Goal: Task Accomplishment & Management: Complete application form

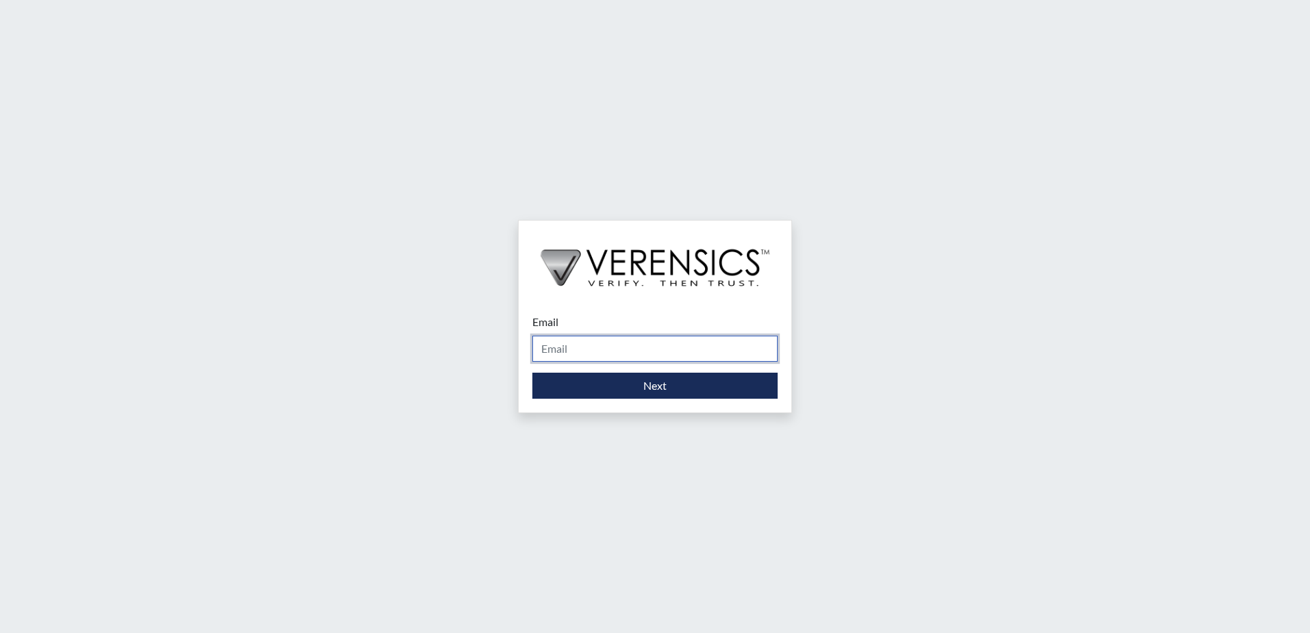
click at [611, 348] on input "Email" at bounding box center [654, 349] width 245 height 26
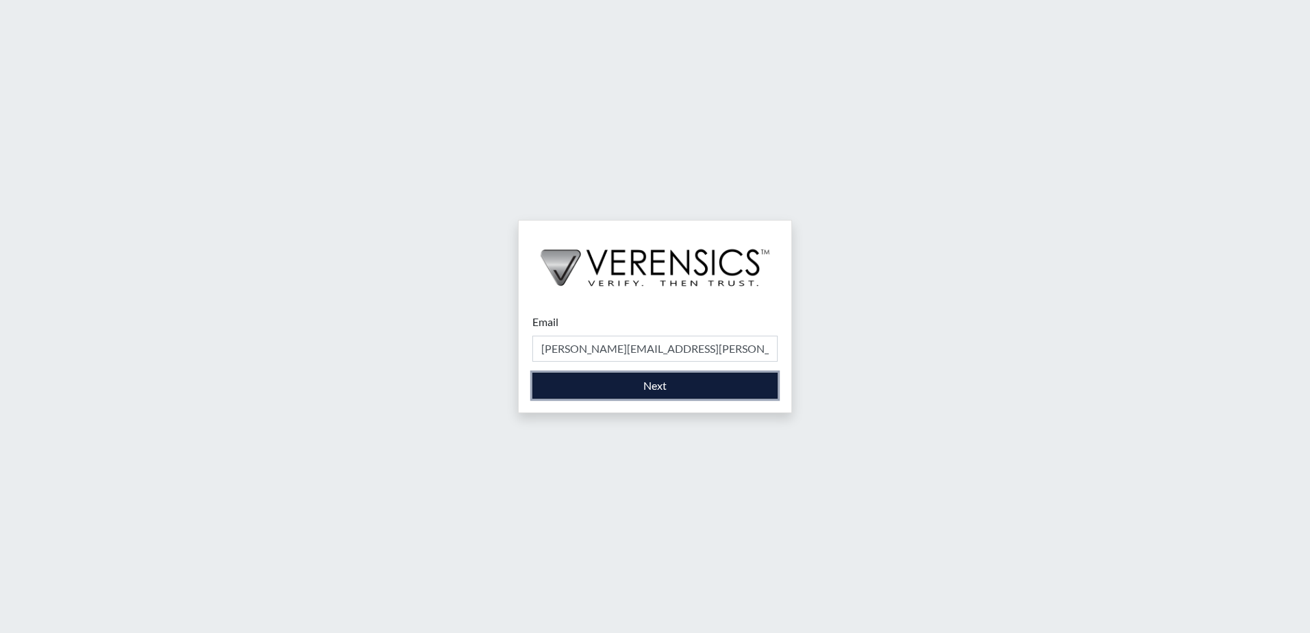
click at [609, 393] on button "Next" at bounding box center [654, 386] width 245 height 26
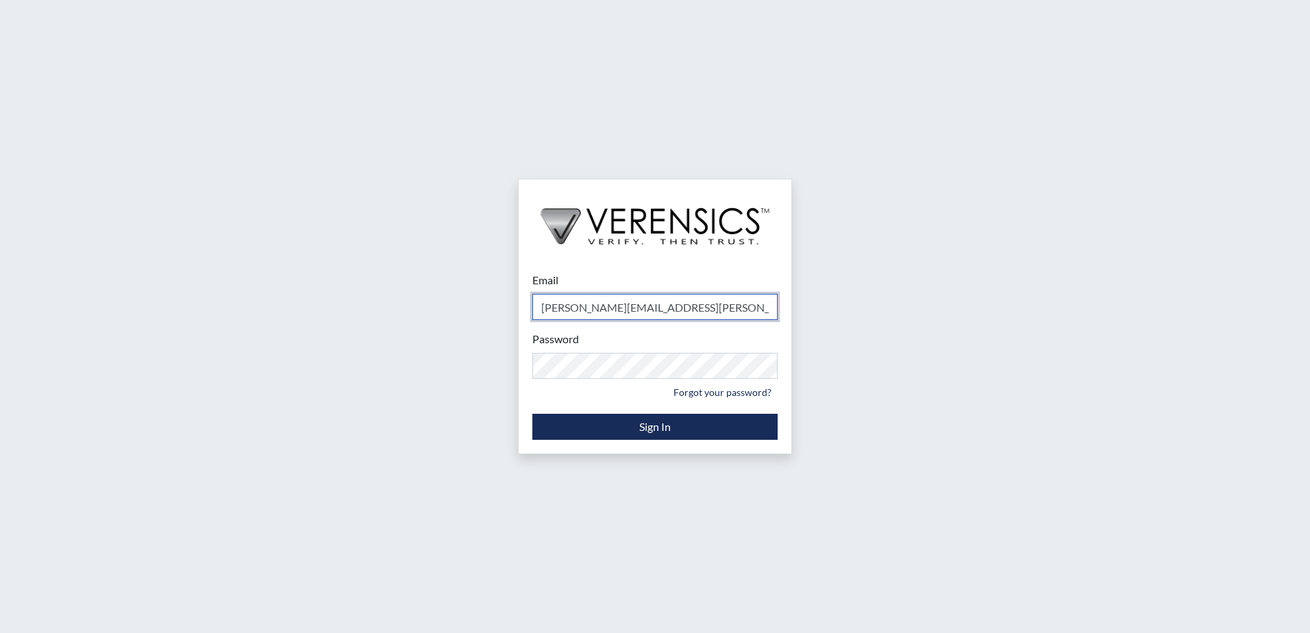
type input "[PERSON_NAME][EMAIL_ADDRESS][PERSON_NAME][DOMAIN_NAME]"
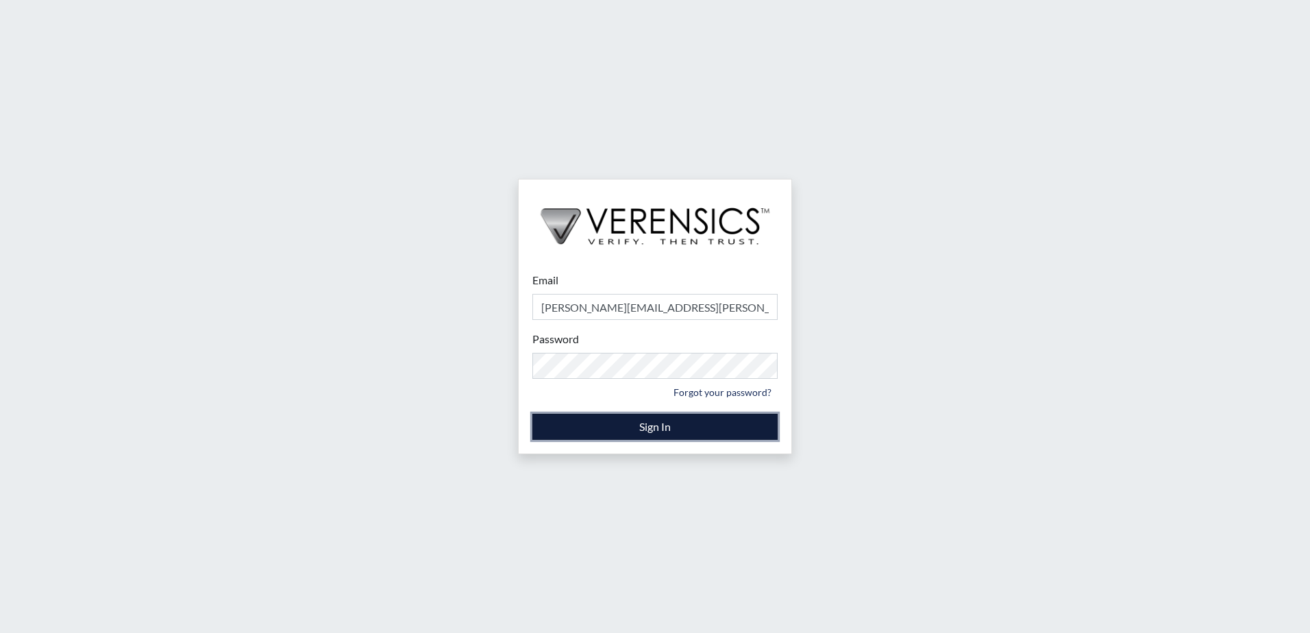
click at [614, 426] on button "Sign In" at bounding box center [654, 427] width 245 height 26
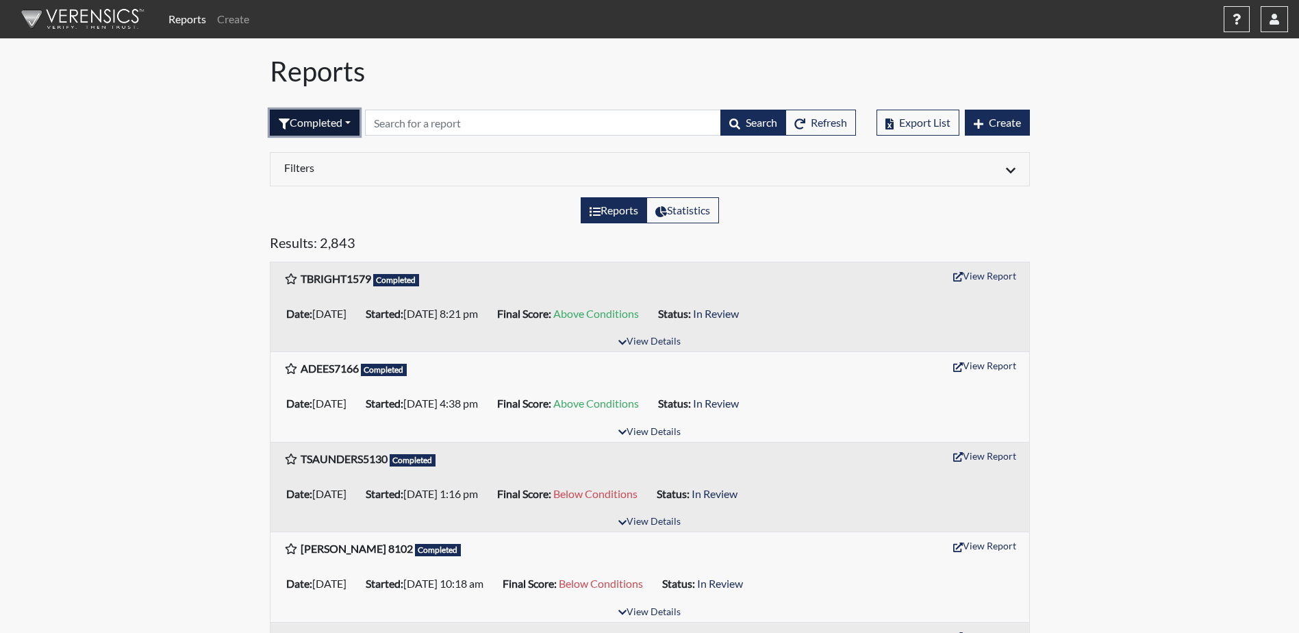
click at [298, 121] on button "Completed" at bounding box center [315, 123] width 90 height 26
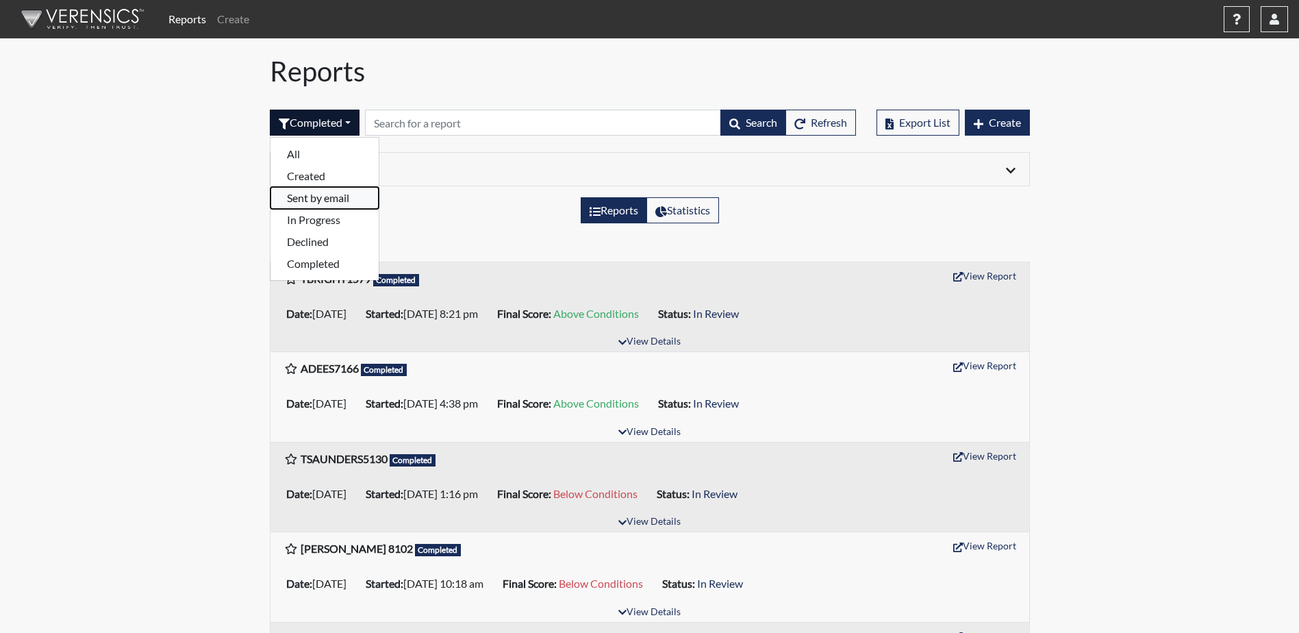
click at [309, 202] on button "Sent by email" at bounding box center [325, 198] width 108 height 22
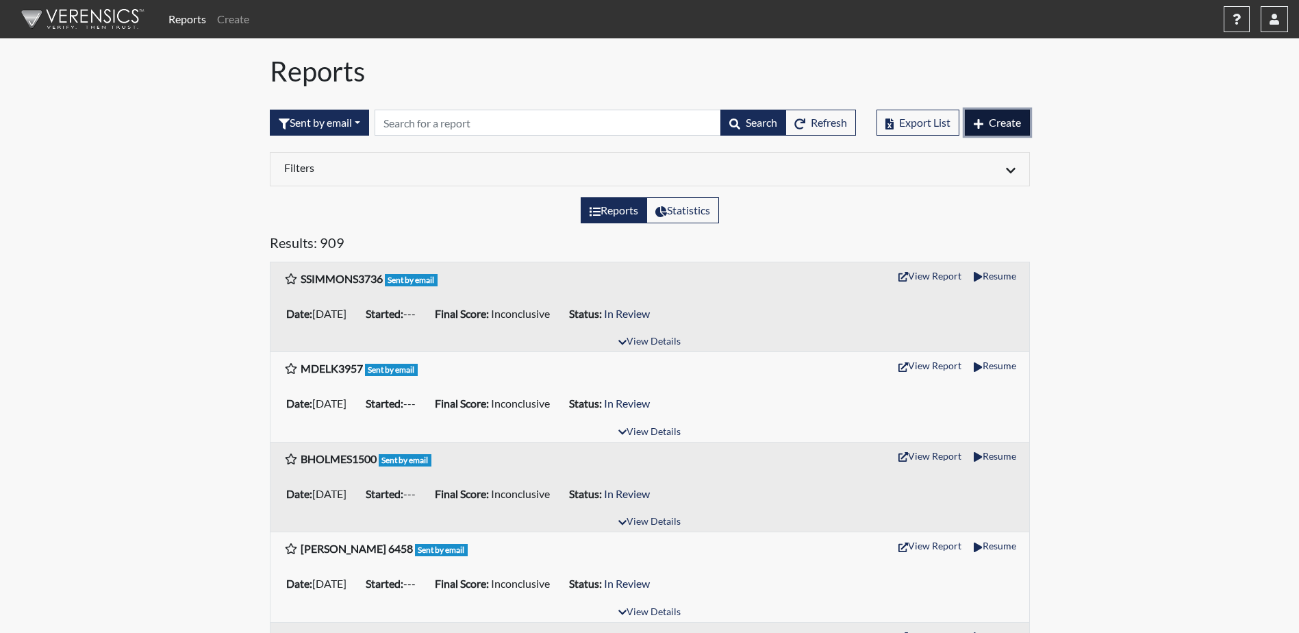
click at [1004, 122] on span "Create" at bounding box center [1005, 122] width 32 height 13
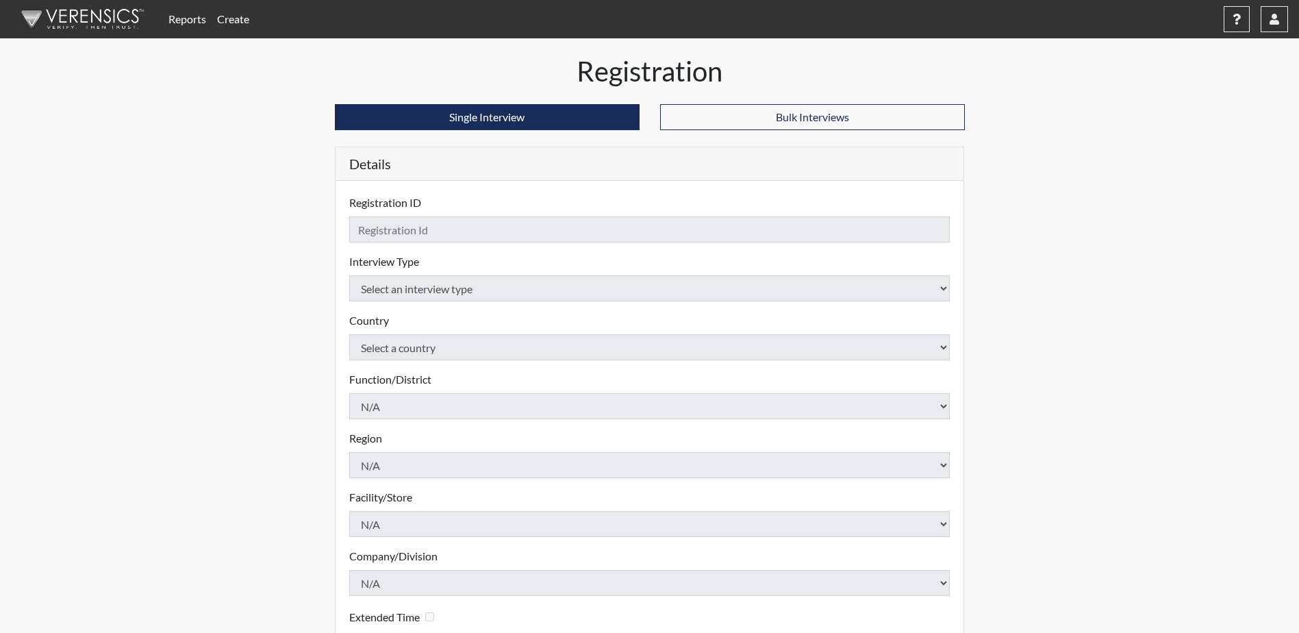
checkbox input "true"
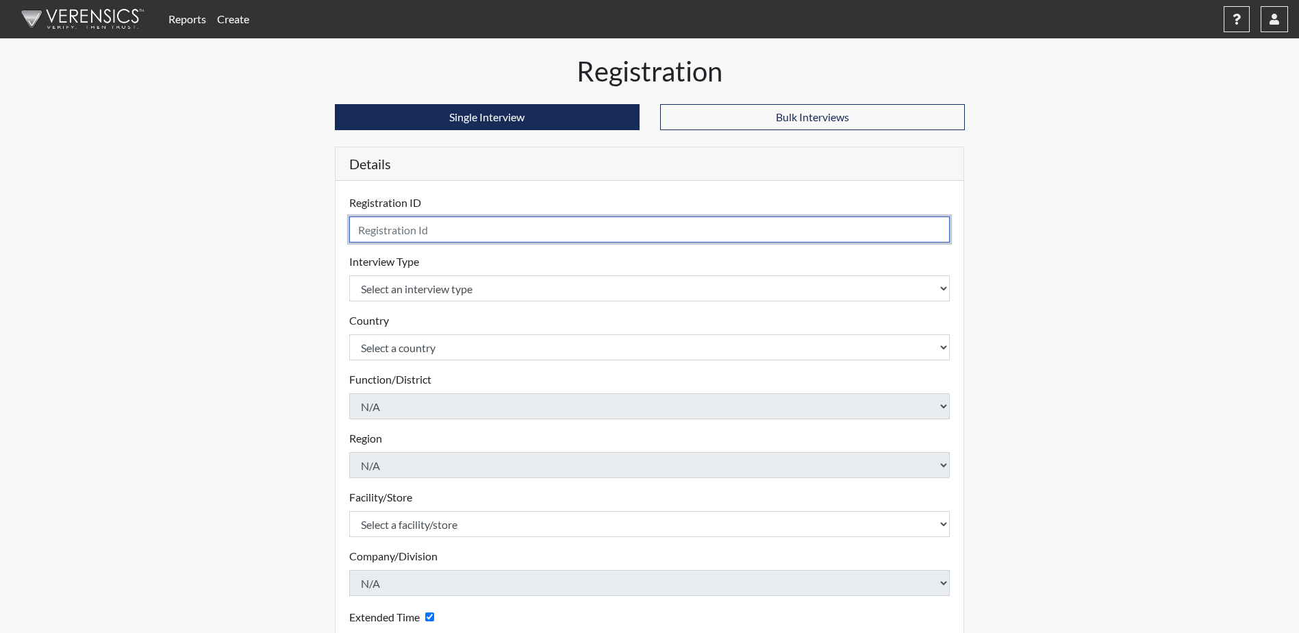
click at [488, 238] on input "text" at bounding box center [649, 229] width 601 height 26
type input "[PERSON_NAME] 9316"
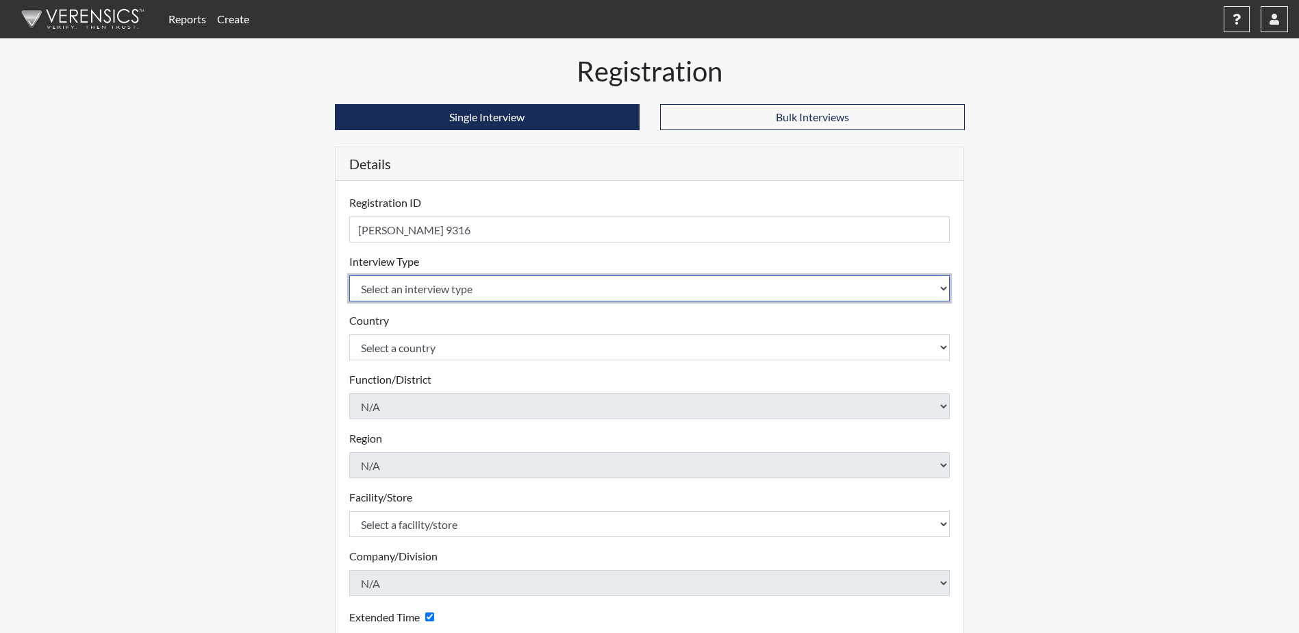
click at [489, 286] on select "Select an interview type Corrections Pre-Employment" at bounding box center [649, 288] width 601 height 26
select select "ff733e93-e1bf-11ea-9c9f-0eff0cf7eb8f"
click at [349, 275] on select "Select an interview type Corrections Pre-Employment" at bounding box center [649, 288] width 601 height 26
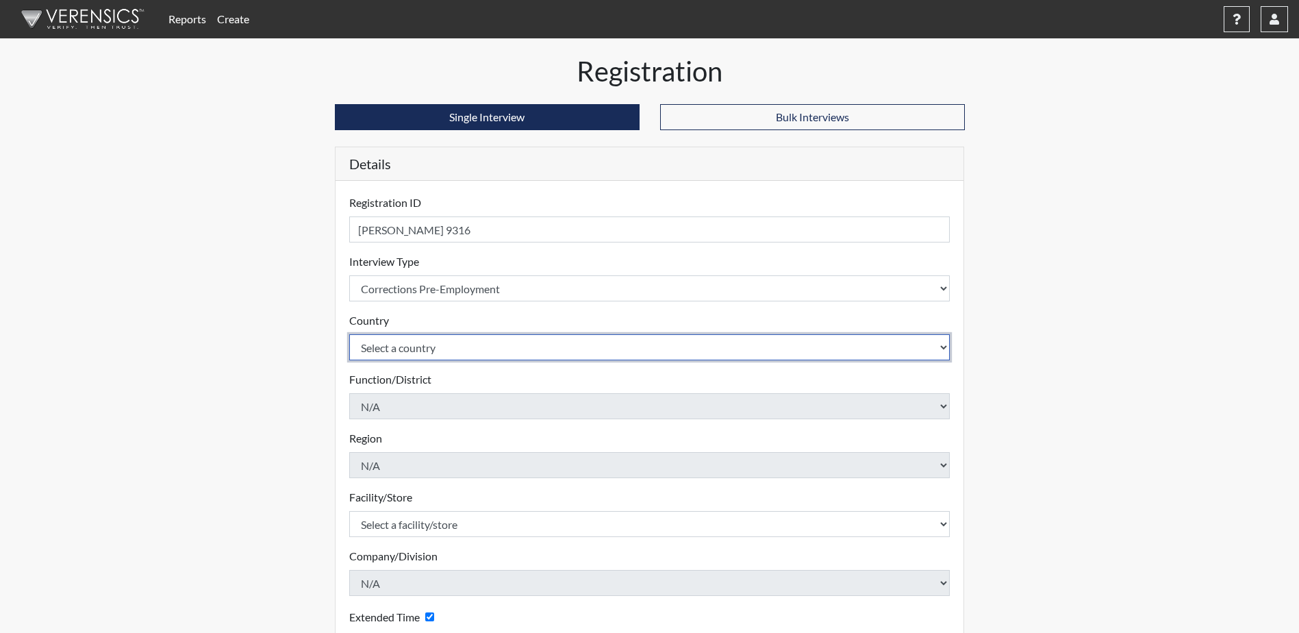
click at [473, 346] on select "Select a country [GEOGRAPHIC_DATA] [GEOGRAPHIC_DATA]" at bounding box center [649, 347] width 601 height 26
select select "united-states-of-[GEOGRAPHIC_DATA]"
click at [349, 334] on select "Select a country [GEOGRAPHIC_DATA] [GEOGRAPHIC_DATA]" at bounding box center [649, 347] width 601 height 26
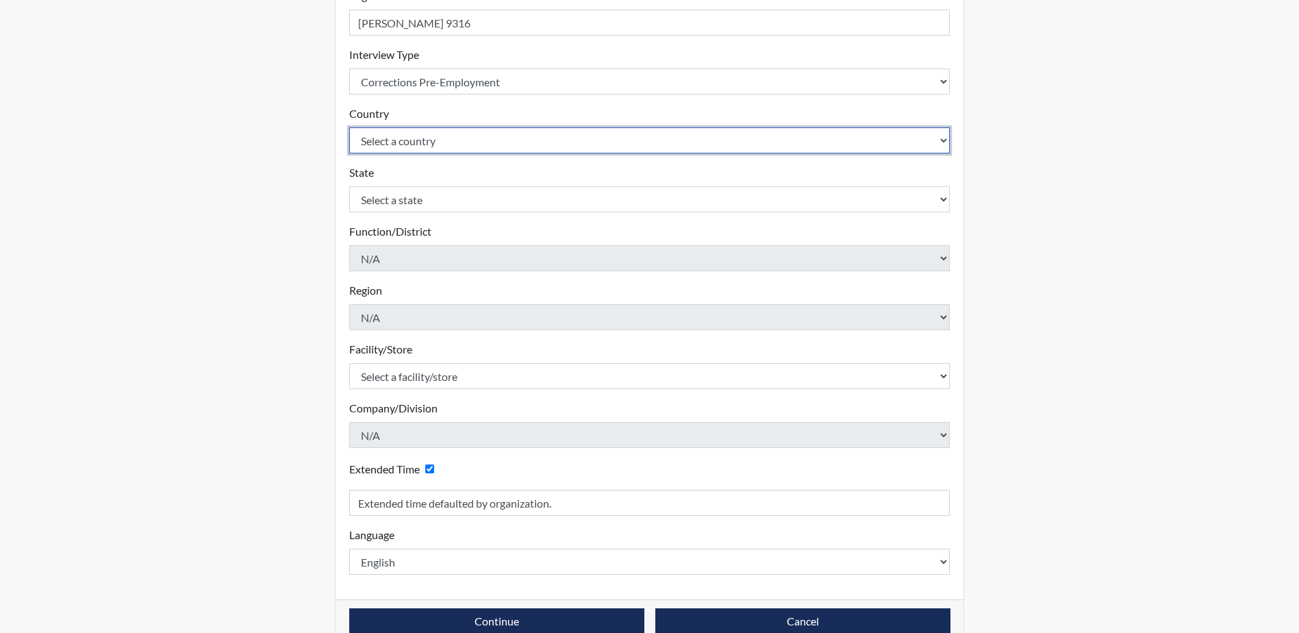
scroll to position [234, 0]
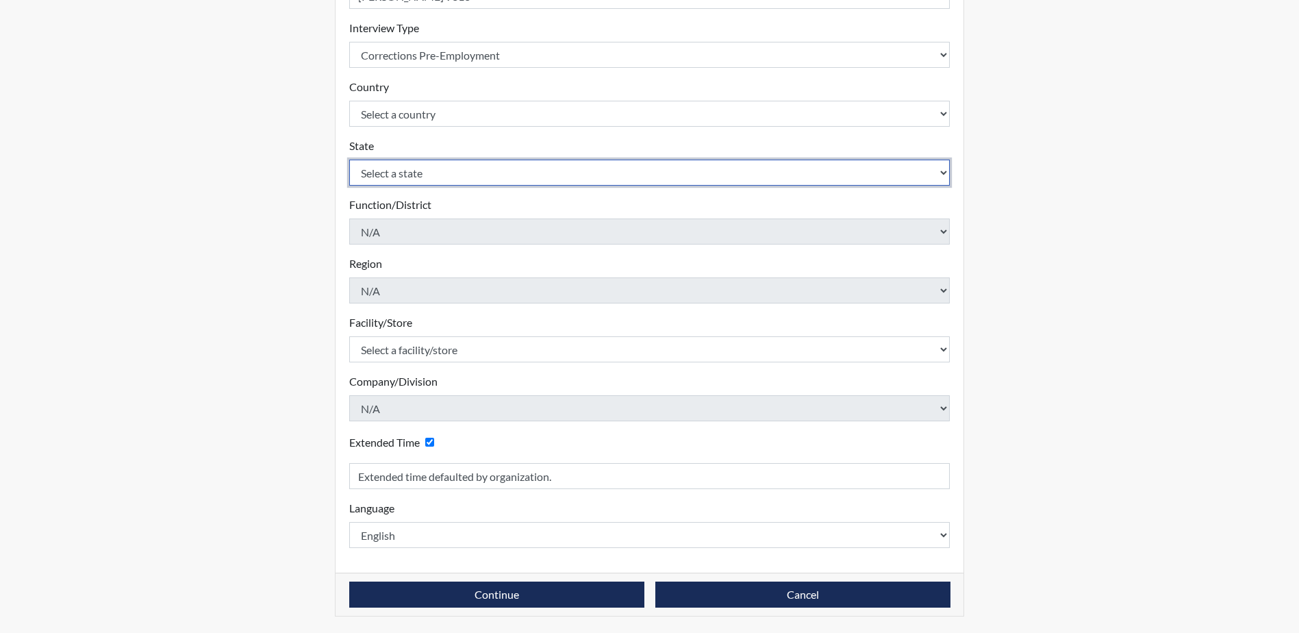
click at [438, 173] on select "Select a state [US_STATE] [US_STATE] [US_STATE] [US_STATE] [US_STATE] [US_STATE…" at bounding box center [649, 173] width 601 height 26
select select "SC"
click at [349, 160] on select "Select a state [US_STATE] [US_STATE] [US_STATE] [US_STATE] [US_STATE] [US_STATE…" at bounding box center [649, 173] width 601 height 26
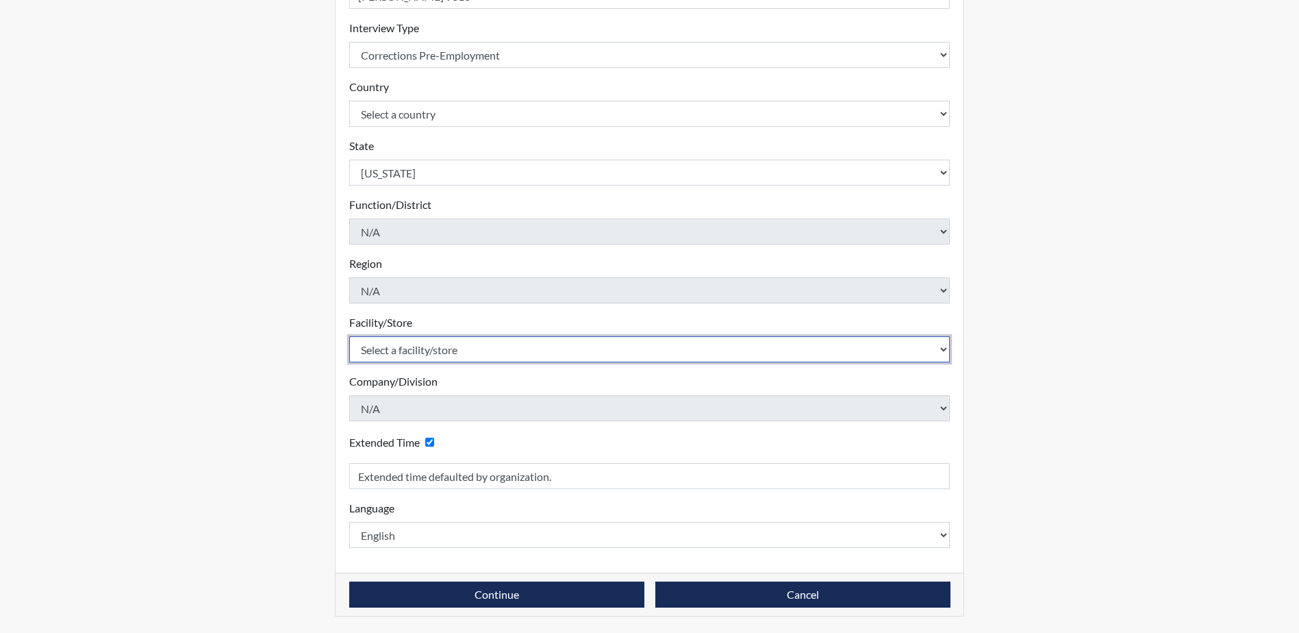
click at [438, 347] on select "Select a facility/store [GEOGRAPHIC_DATA] CI Broad River CI [PERSON_NAME] CI Di…" at bounding box center [649, 349] width 601 height 26
select select "68c6484d-7045-44f4-9706-2efe83c0aede"
click at [349, 336] on select "Select a facility/store [GEOGRAPHIC_DATA] CI Broad River CI [PERSON_NAME] CI Di…" at bounding box center [649, 349] width 601 height 26
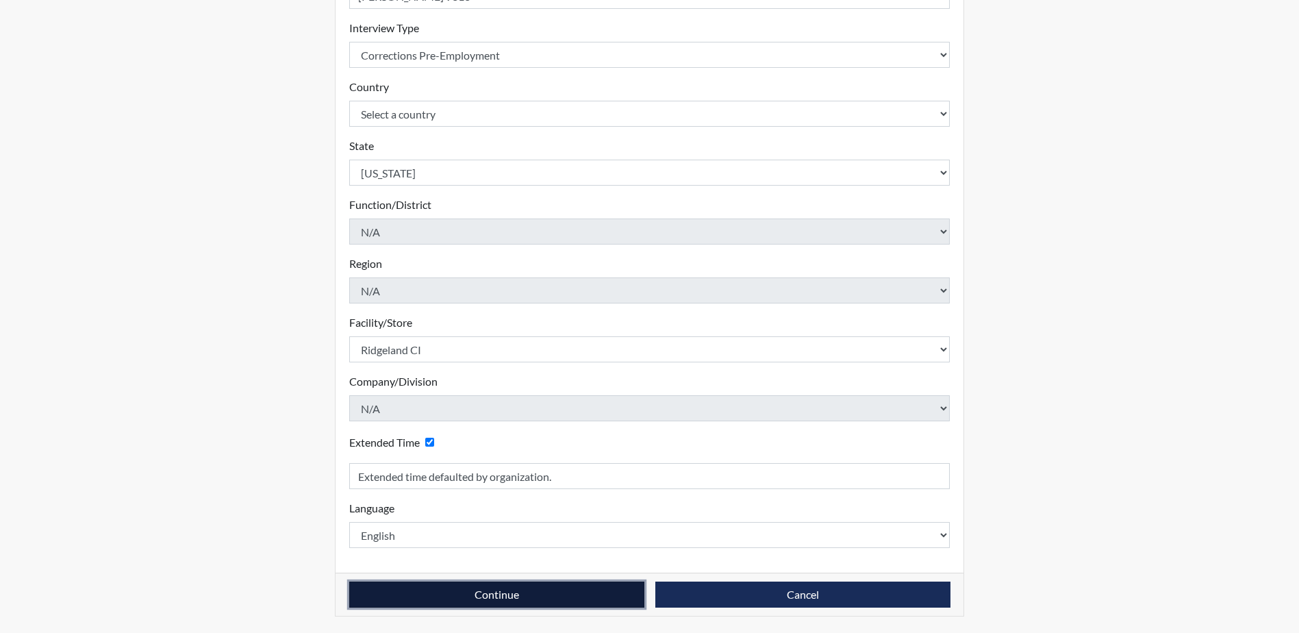
click at [490, 600] on button "Continue" at bounding box center [496, 595] width 295 height 26
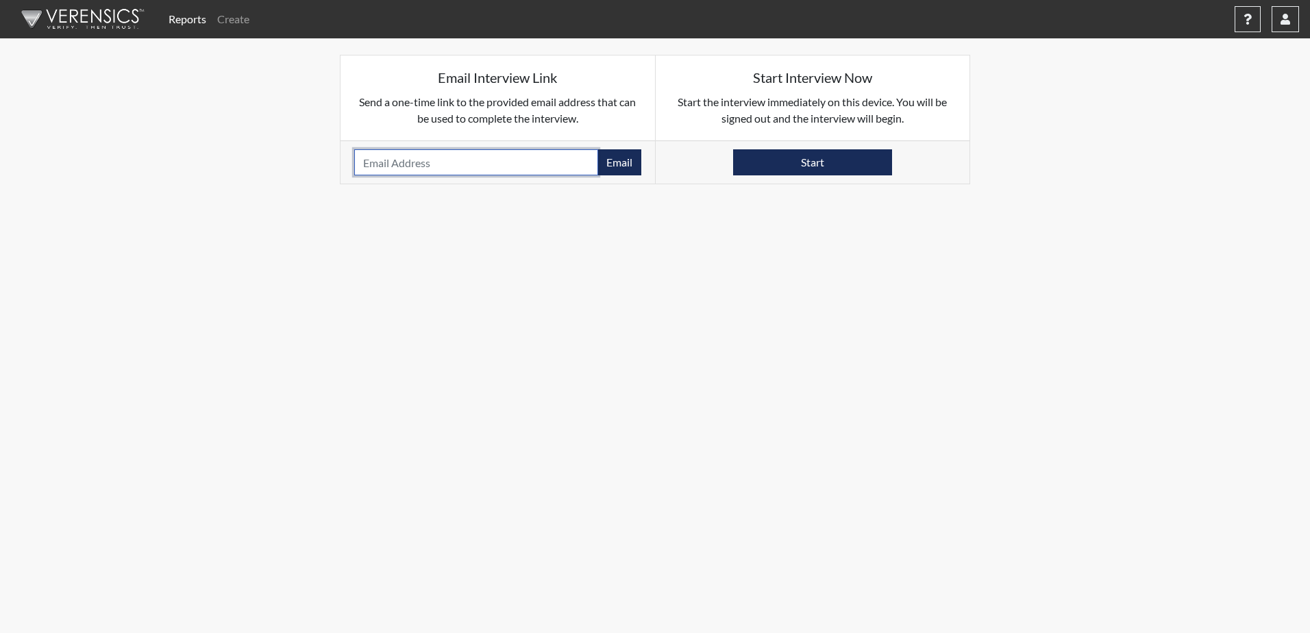
click at [447, 164] on input "email" at bounding box center [476, 162] width 244 height 26
type input "[EMAIL_ADDRESS][DOMAIN_NAME]"
click at [614, 169] on button "Email" at bounding box center [619, 162] width 44 height 26
